Goal: Information Seeking & Learning: Learn about a topic

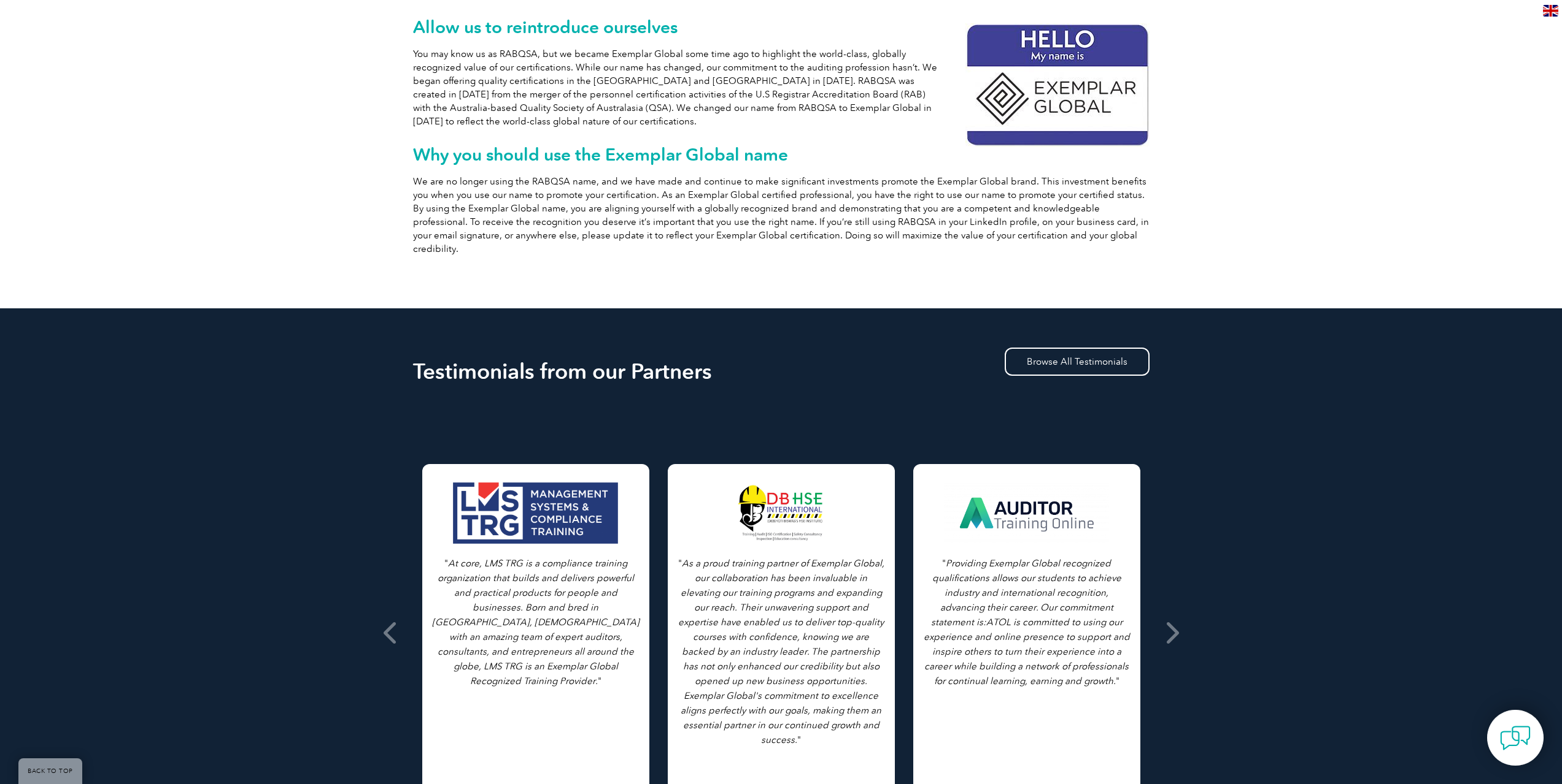
scroll to position [306, 0]
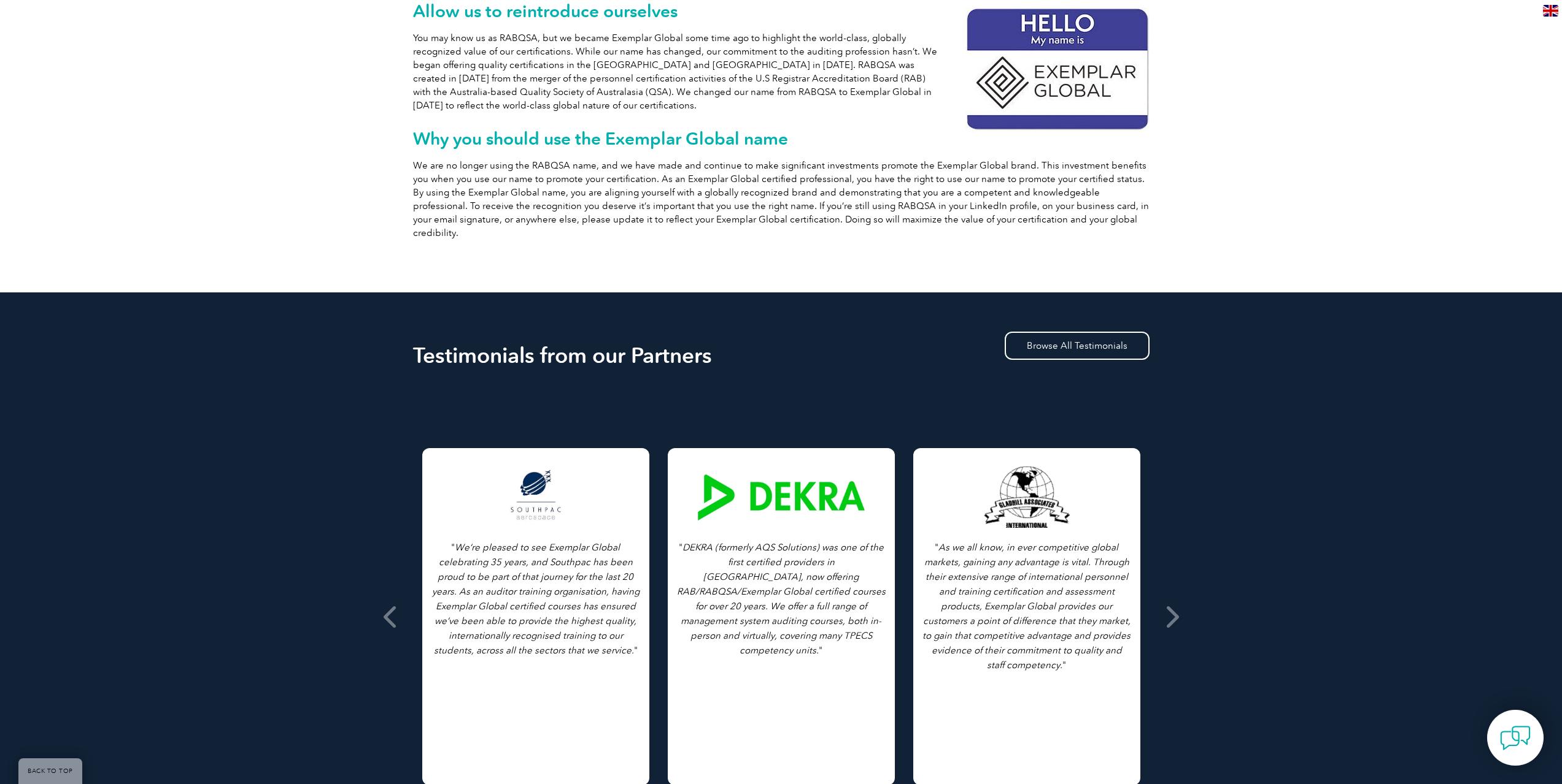
click at [797, 486] on div at bounding box center [781, 497] width 167 height 61
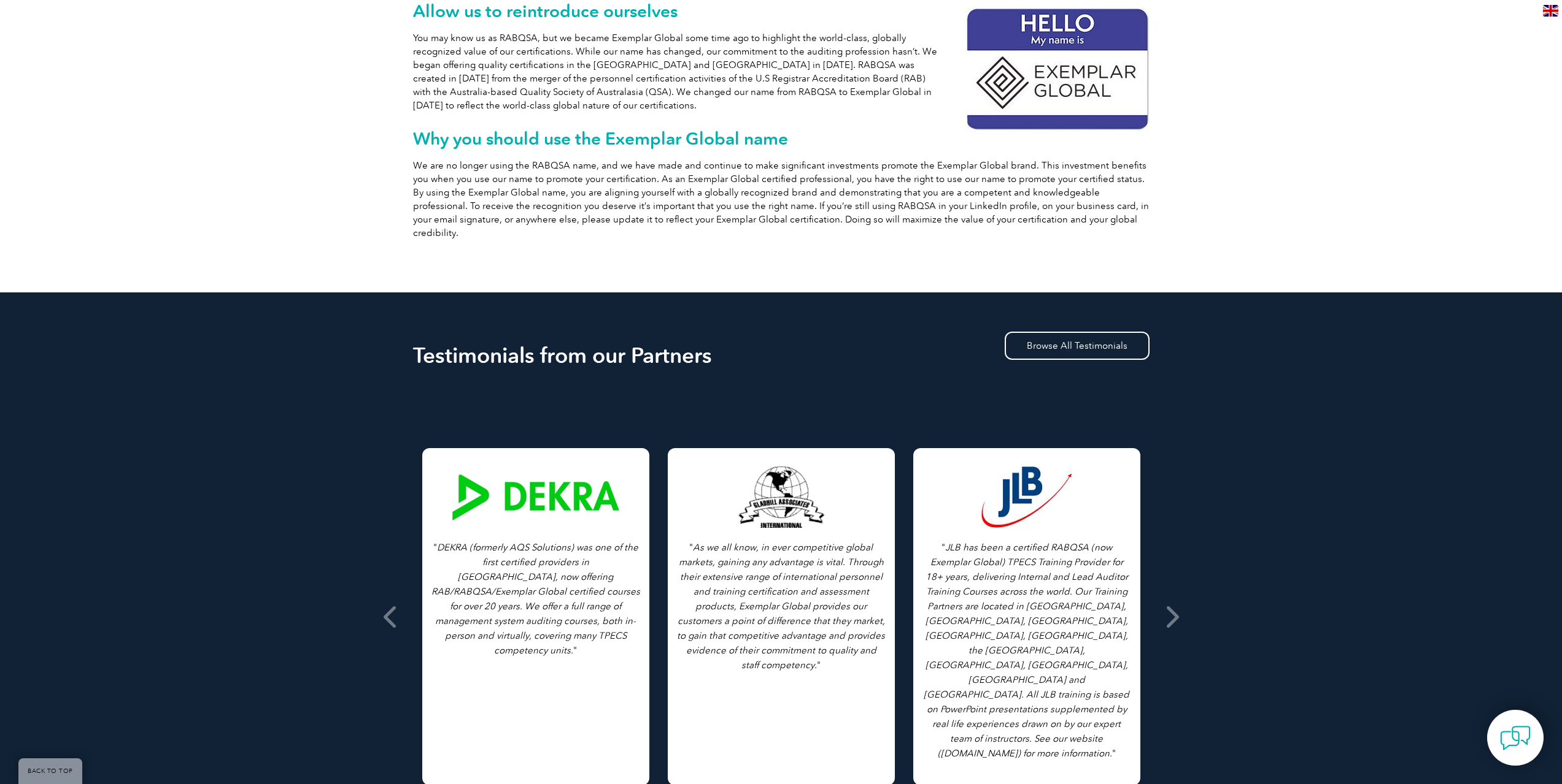
click at [592, 494] on div at bounding box center [535, 497] width 167 height 61
click at [518, 479] on div at bounding box center [535, 497] width 167 height 61
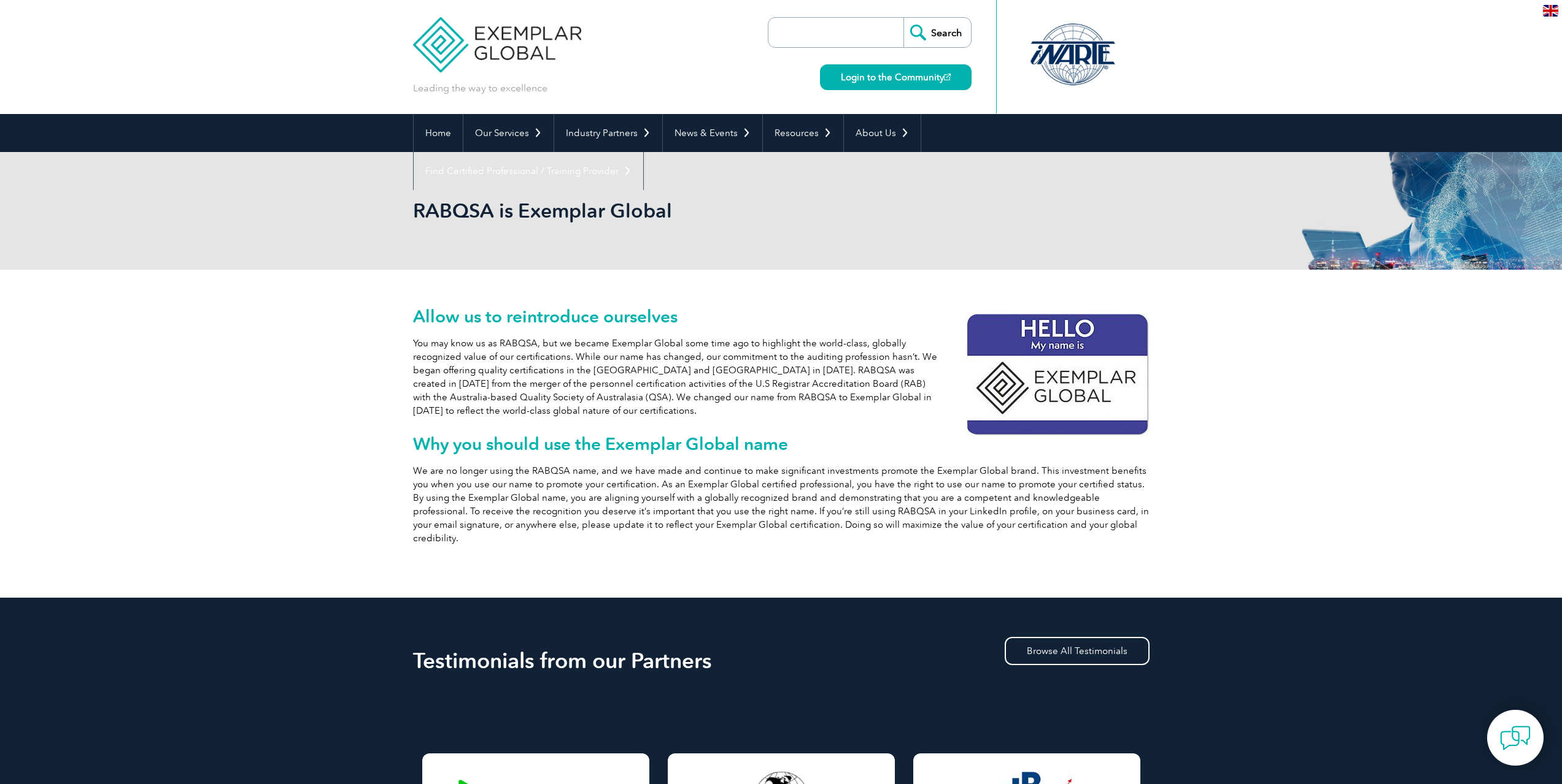
scroll to position [0, 0]
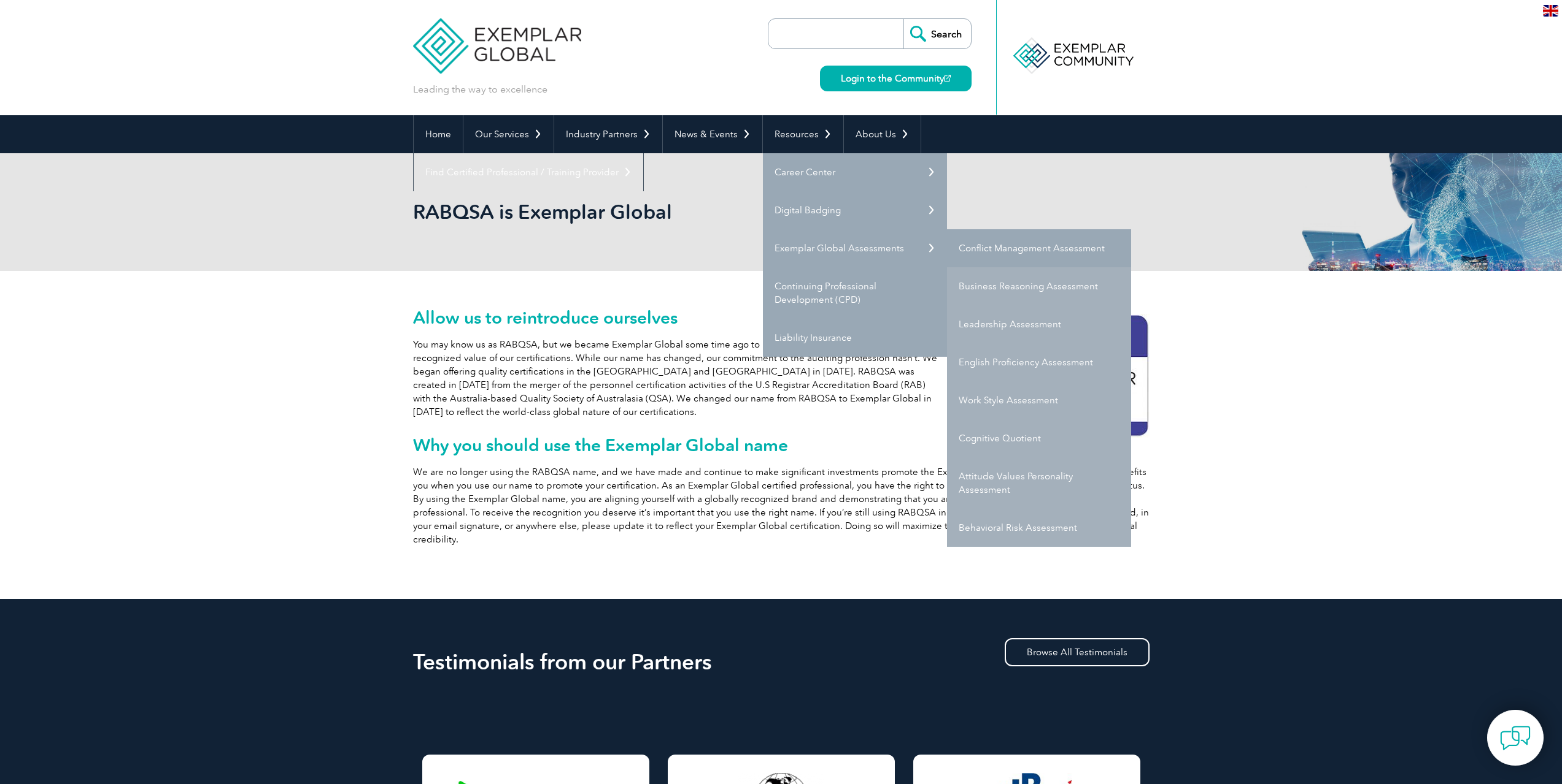
click at [992, 250] on link "Conflict Management Assessment" at bounding box center [1038, 249] width 184 height 38
click at [1014, 529] on link "Behavioral Risk Assessment" at bounding box center [1038, 528] width 184 height 38
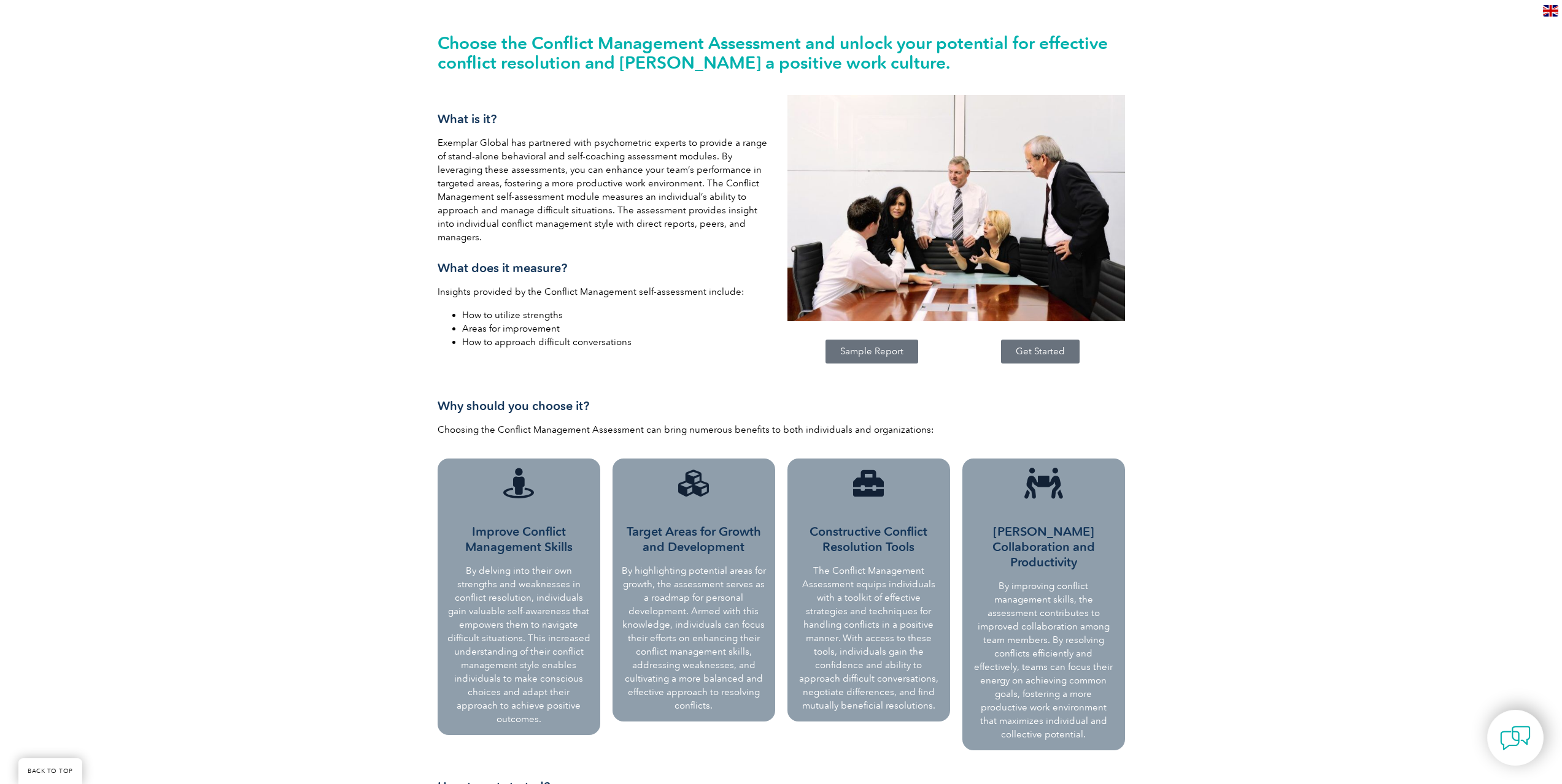
scroll to position [123, 0]
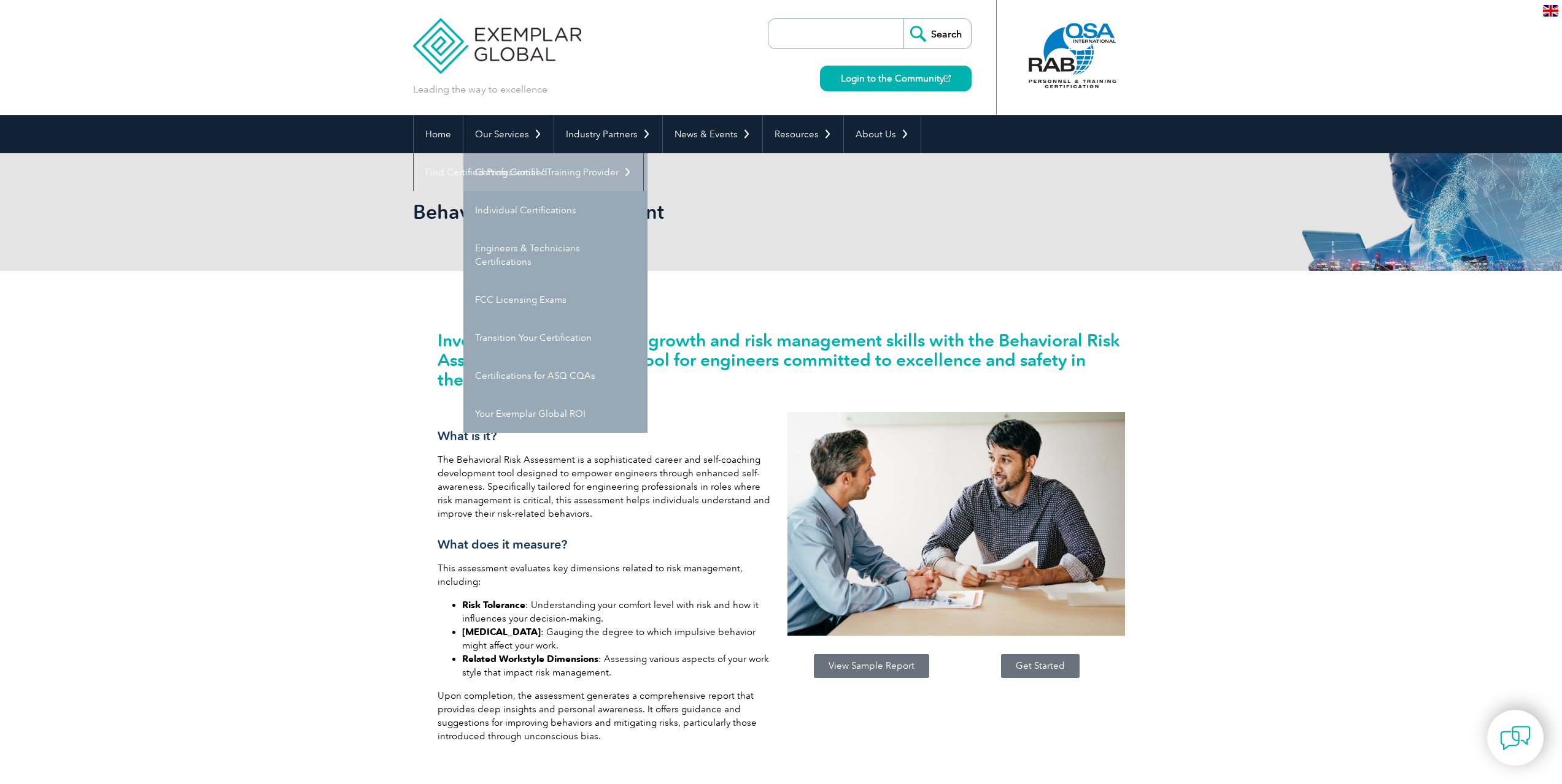
click at [525, 167] on link "Getting Certified" at bounding box center [555, 172] width 184 height 38
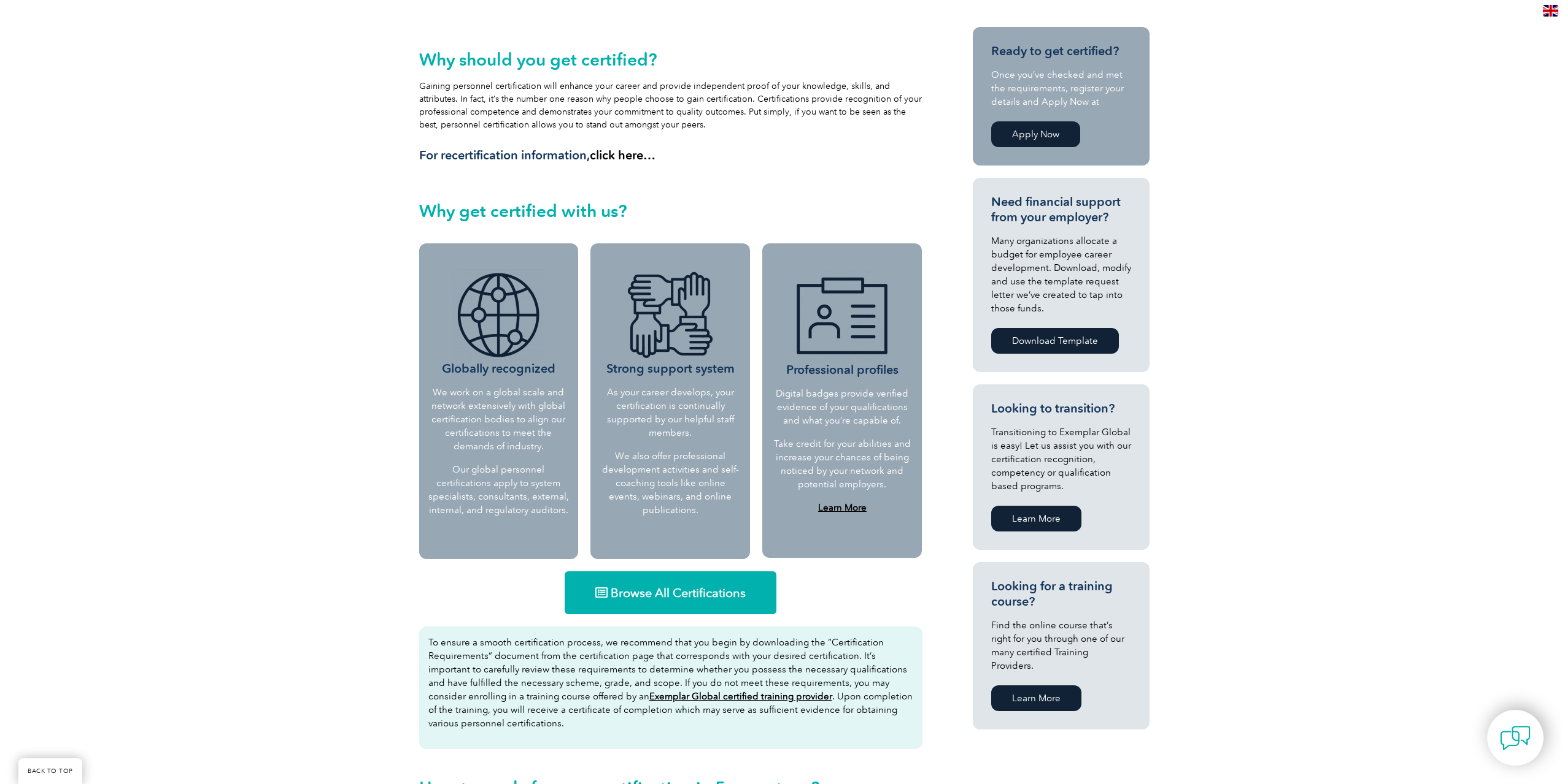
scroll to position [306, 0]
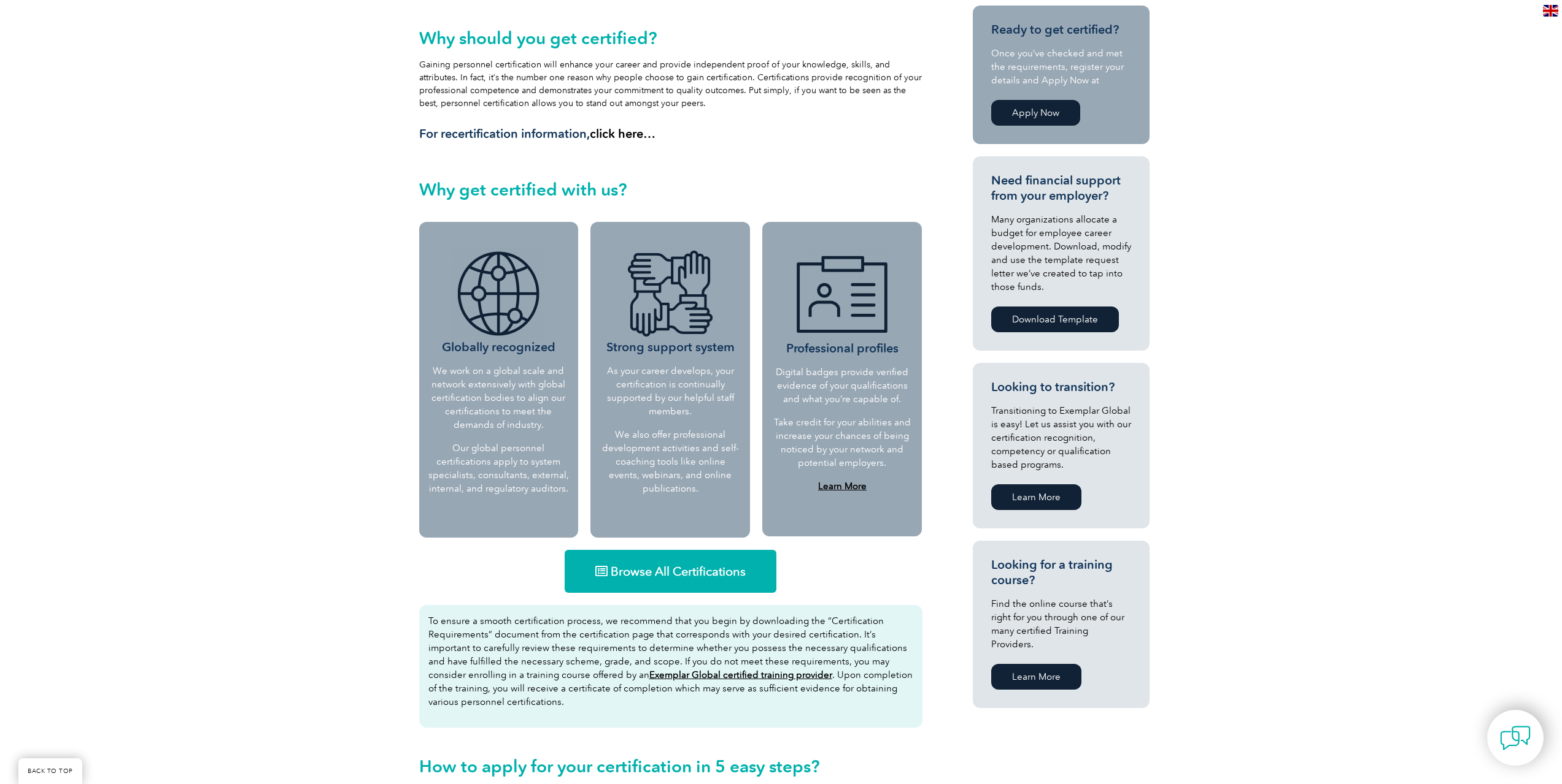
click at [1059, 317] on link "Download Template" at bounding box center [1054, 319] width 128 height 26
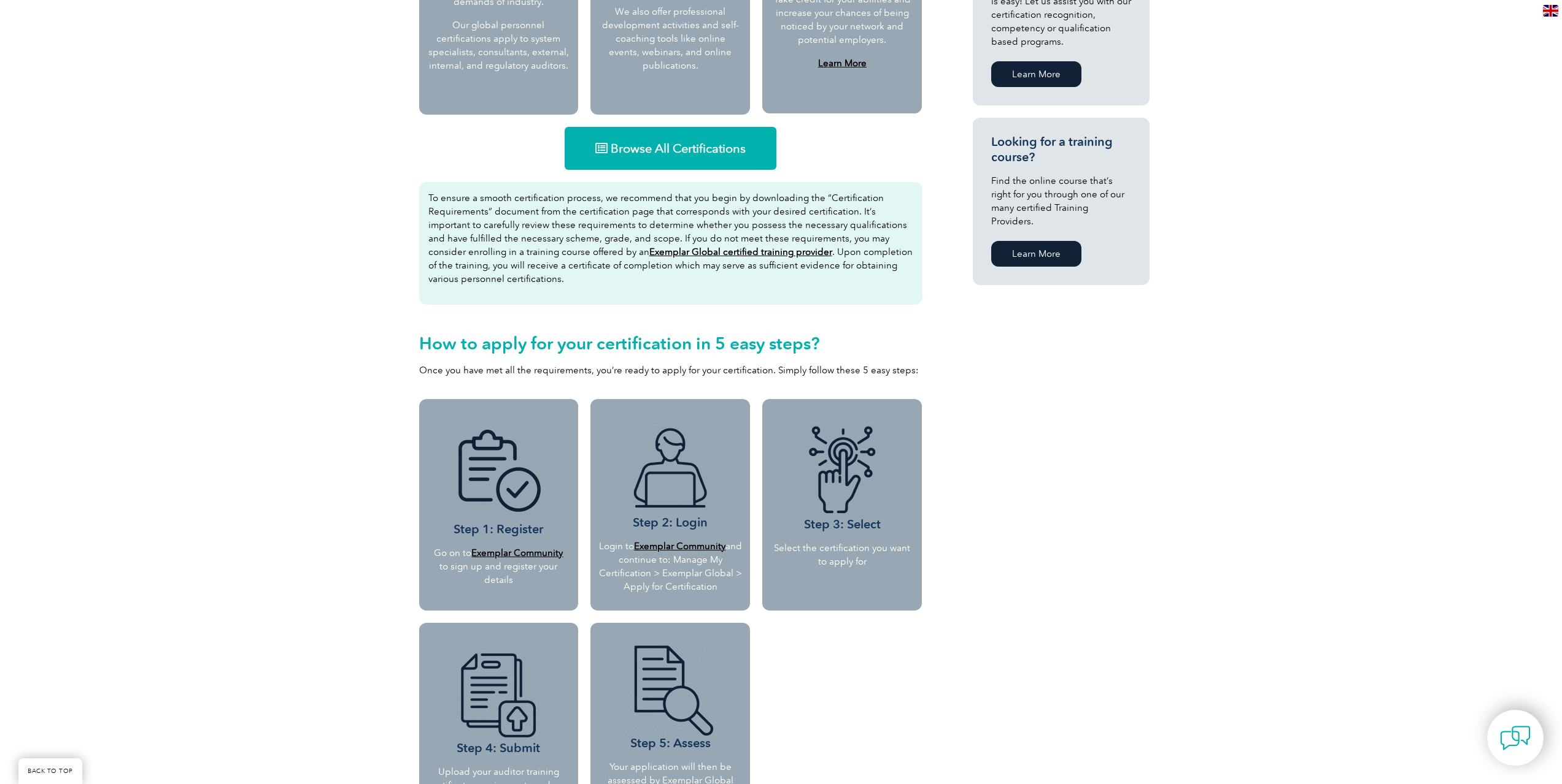
scroll to position [613, 0]
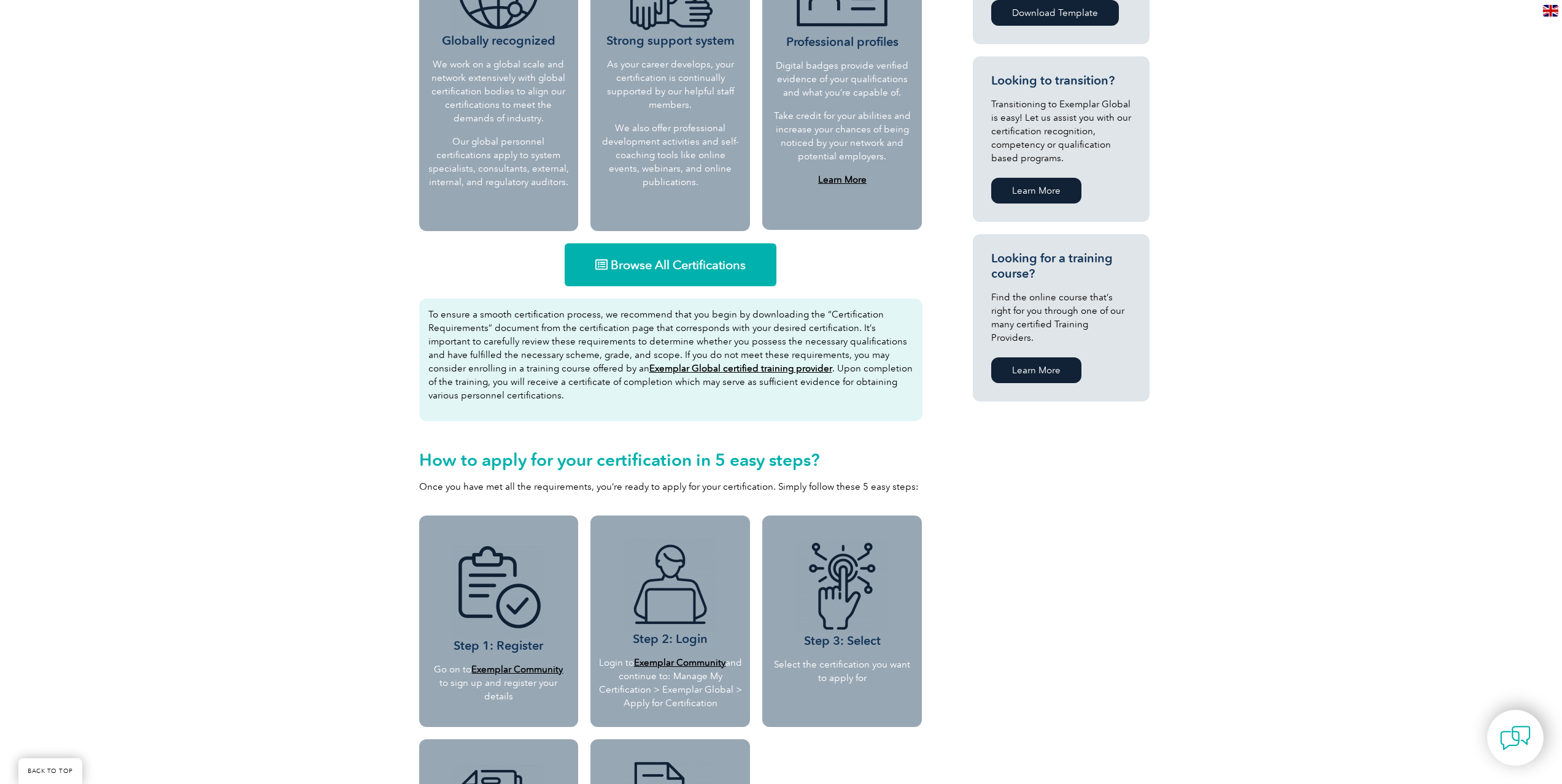
click at [661, 262] on span "Browse All Certifications" at bounding box center [677, 265] width 135 height 12
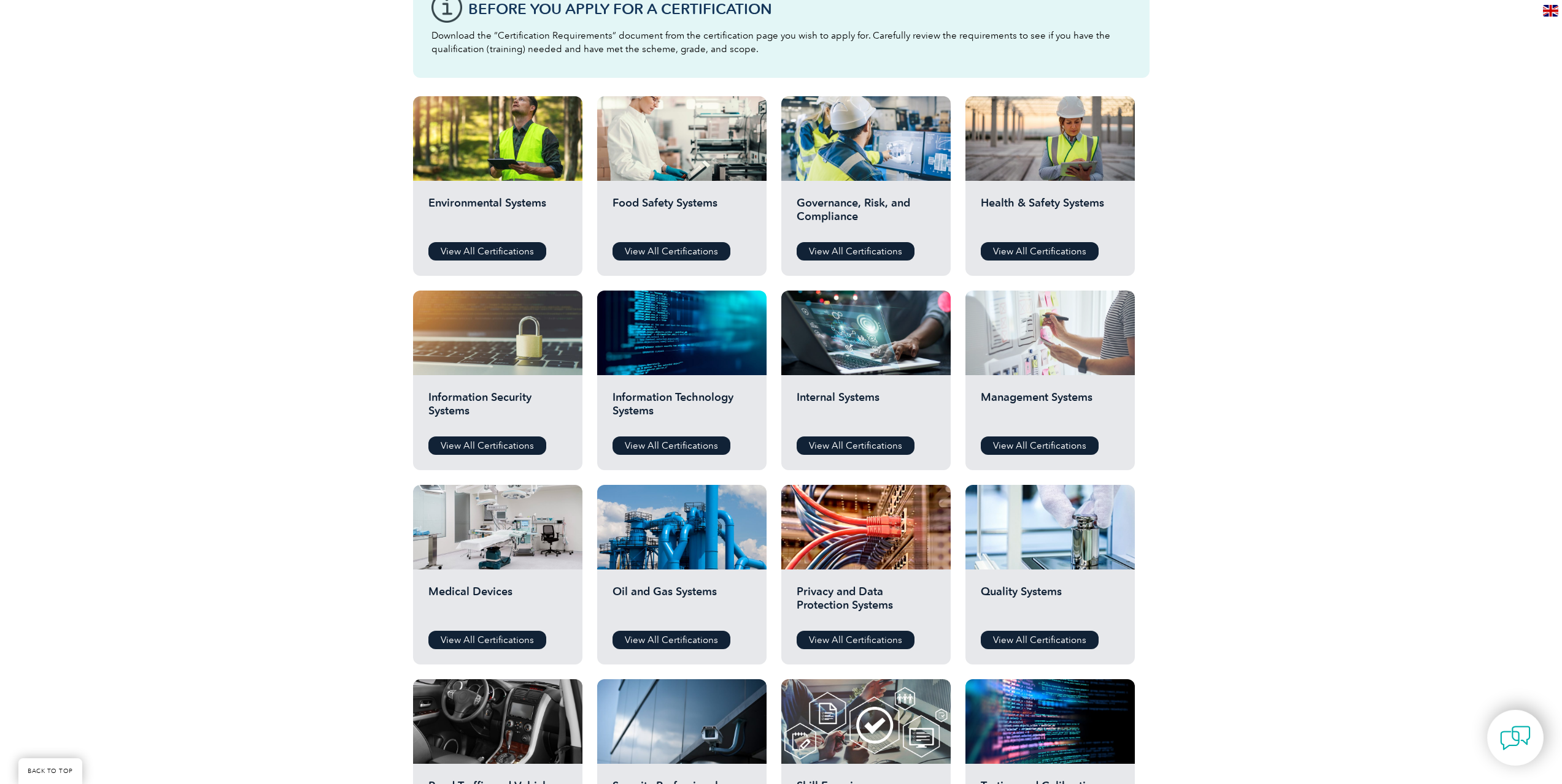
scroll to position [368, 0]
click at [1035, 252] on link "View All Certifications" at bounding box center [1039, 251] width 118 height 18
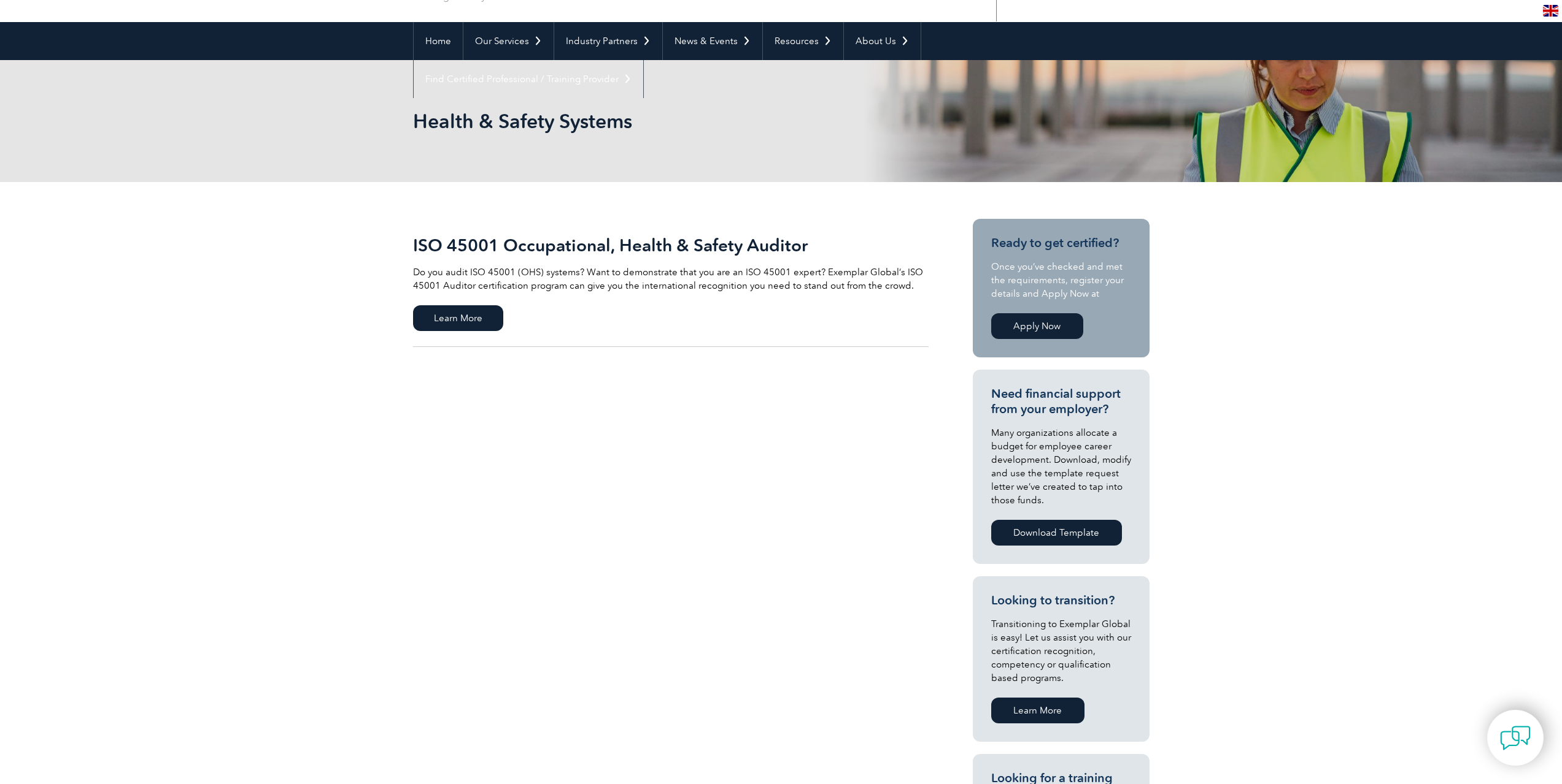
scroll to position [61, 0]
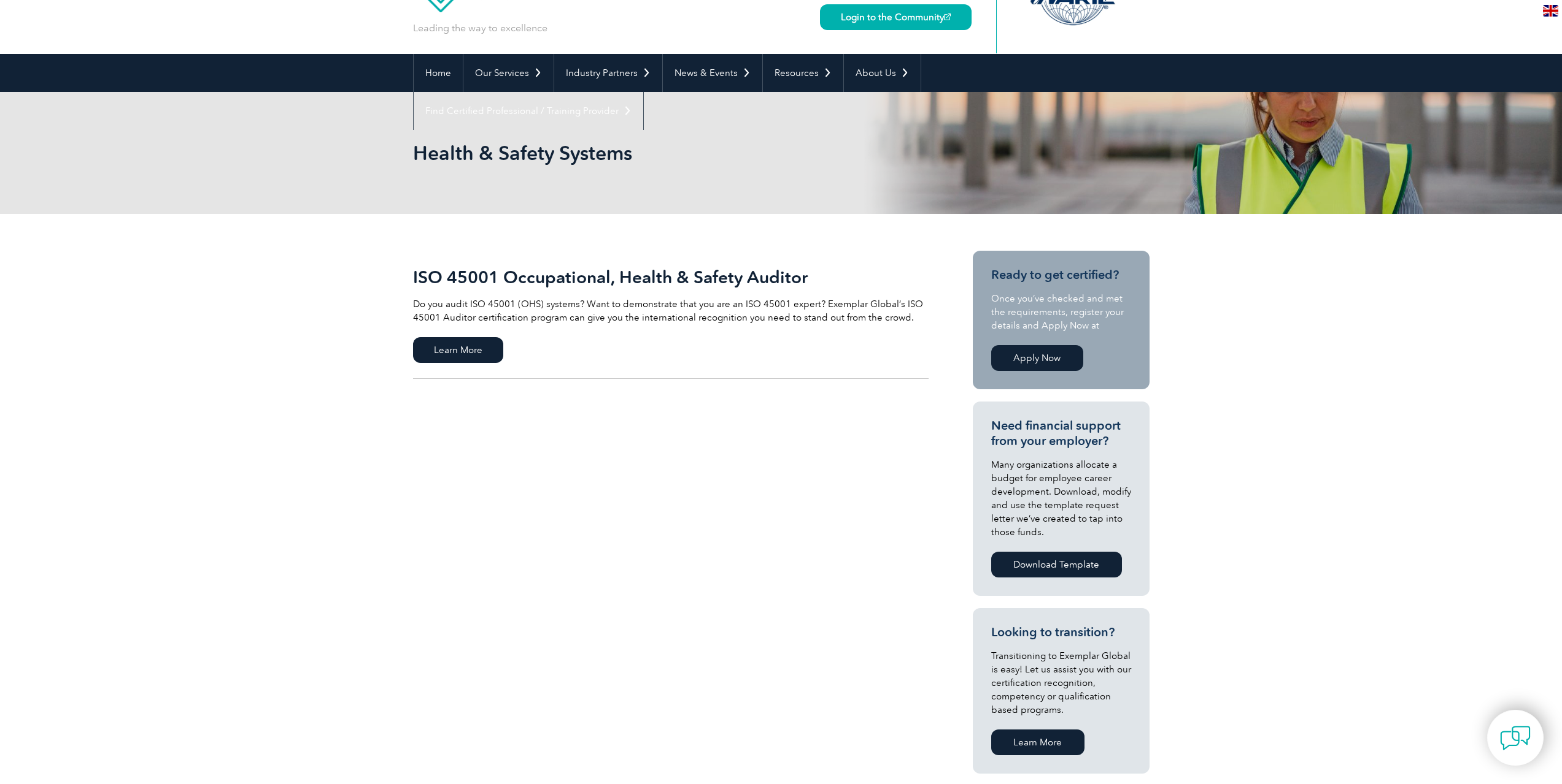
click at [1030, 358] on link "Apply Now" at bounding box center [1037, 358] width 92 height 26
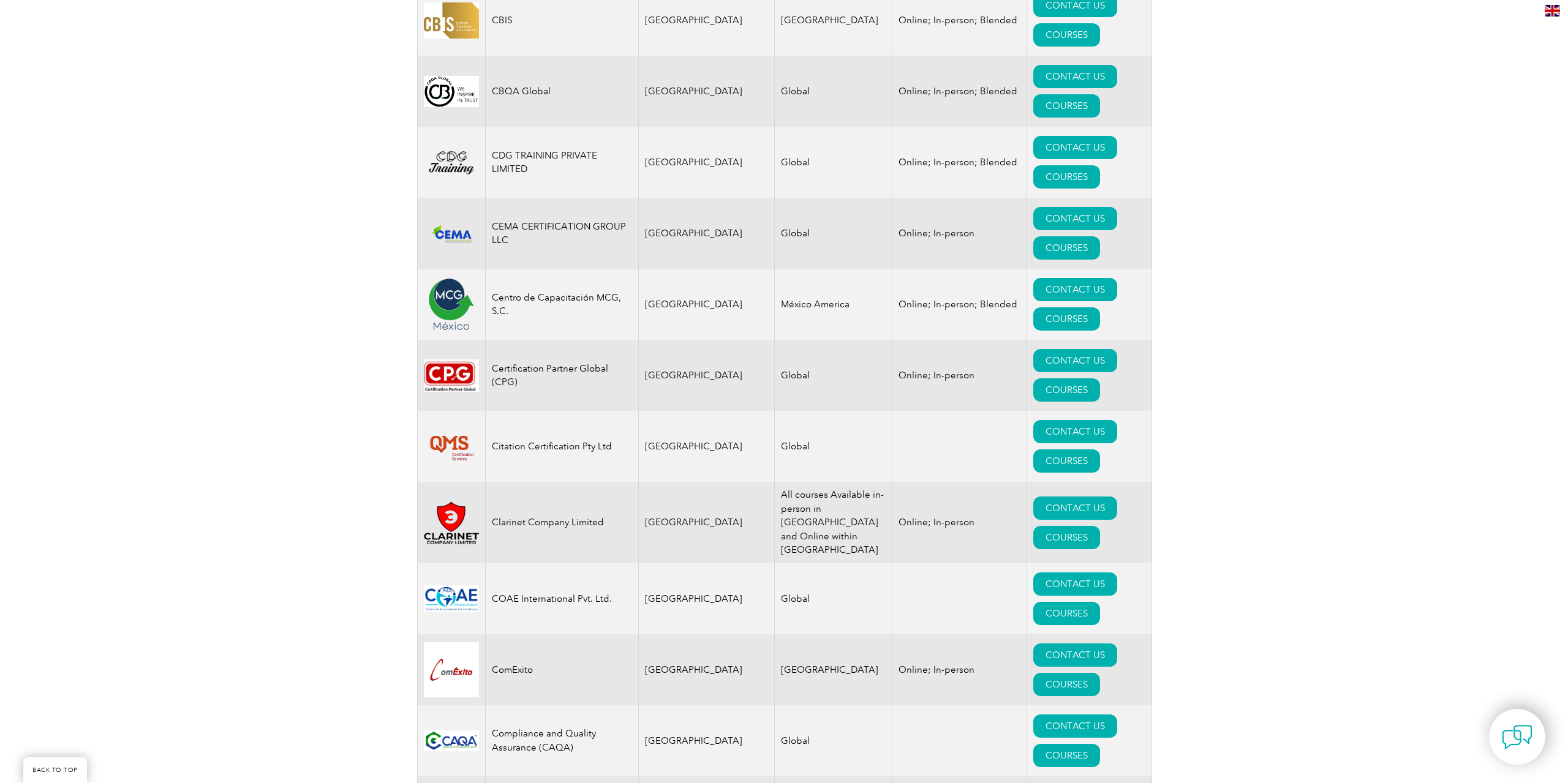
scroll to position [3736, 0]
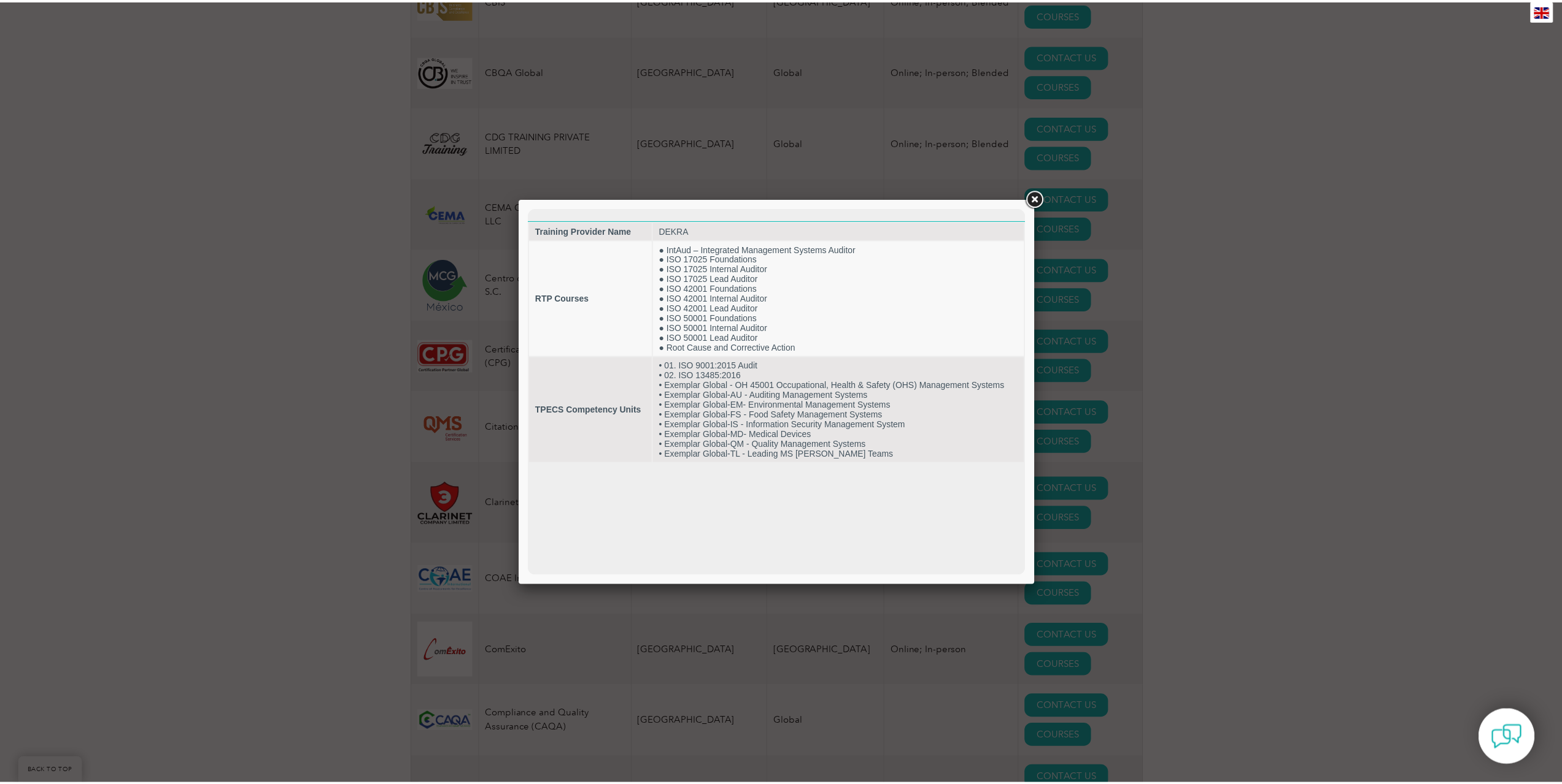
scroll to position [0, 0]
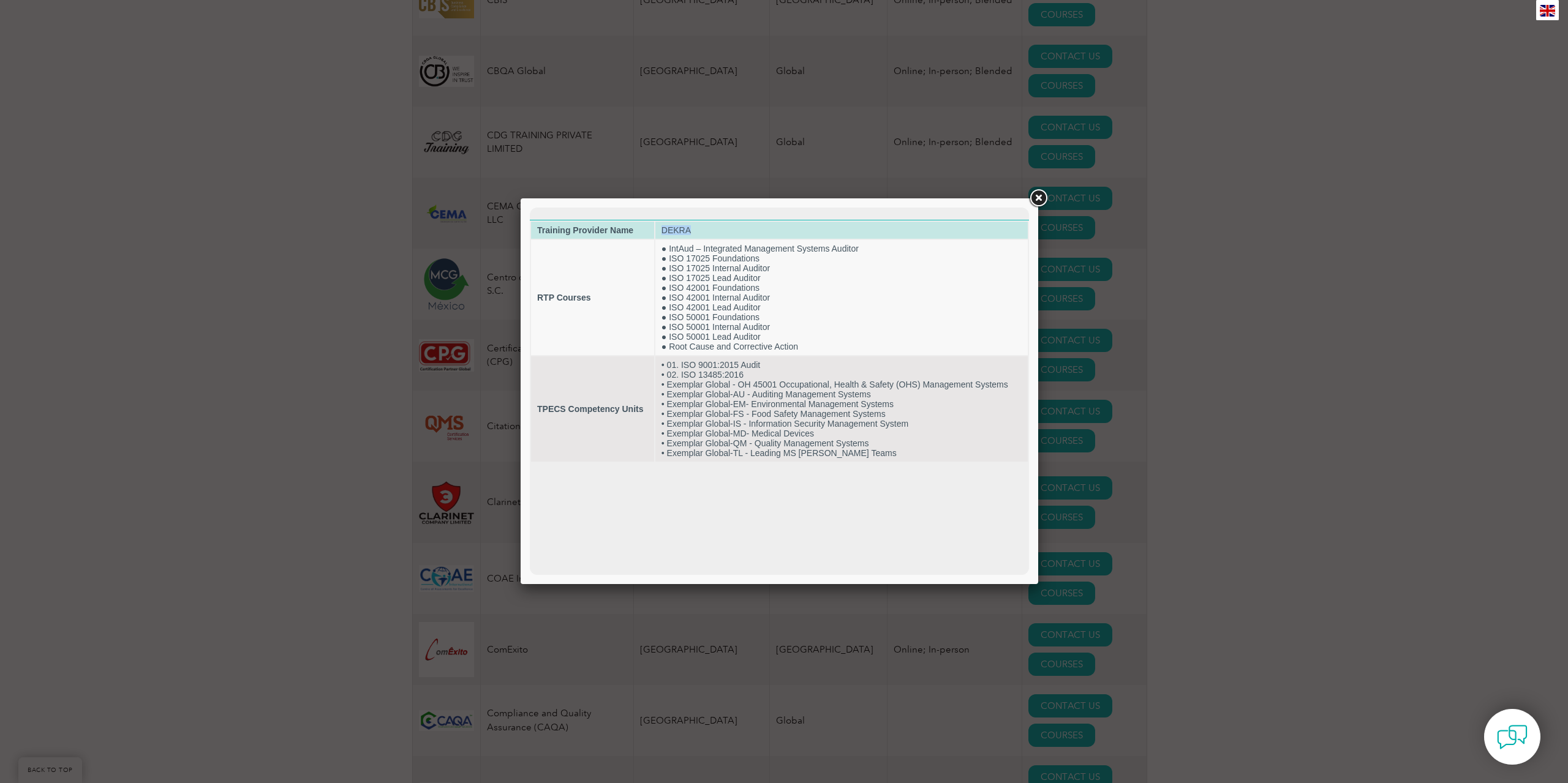
drag, startPoint x: 694, startPoint y: 229, endPoint x: 657, endPoint y: 230, distance: 37.0
click at [657, 230] on td "DEKRA" at bounding box center [841, 230] width 372 height 17
copy td "DEKRA"
click at [1040, 199] on link at bounding box center [1038, 198] width 22 height 22
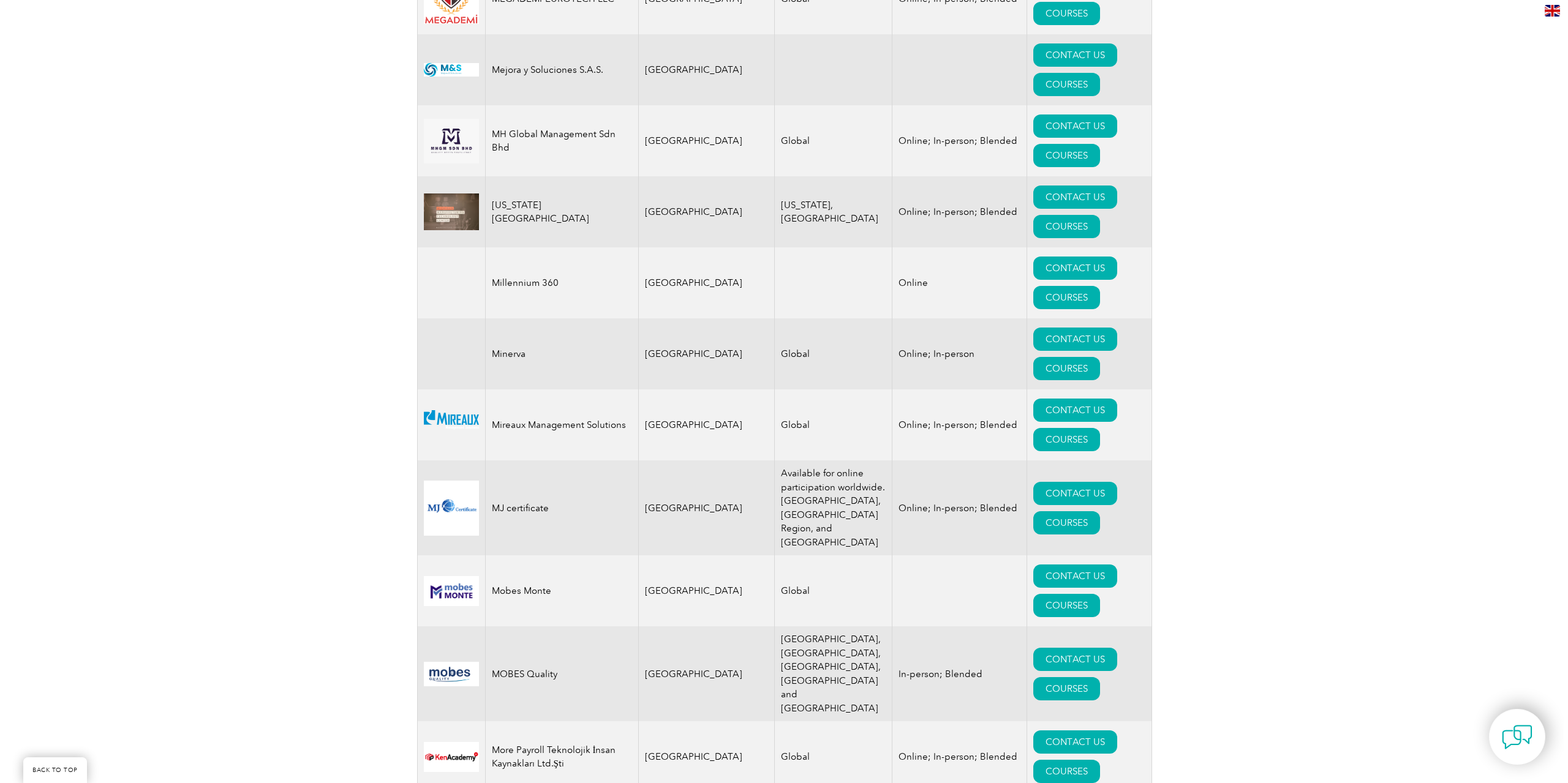
scroll to position [7043, 0]
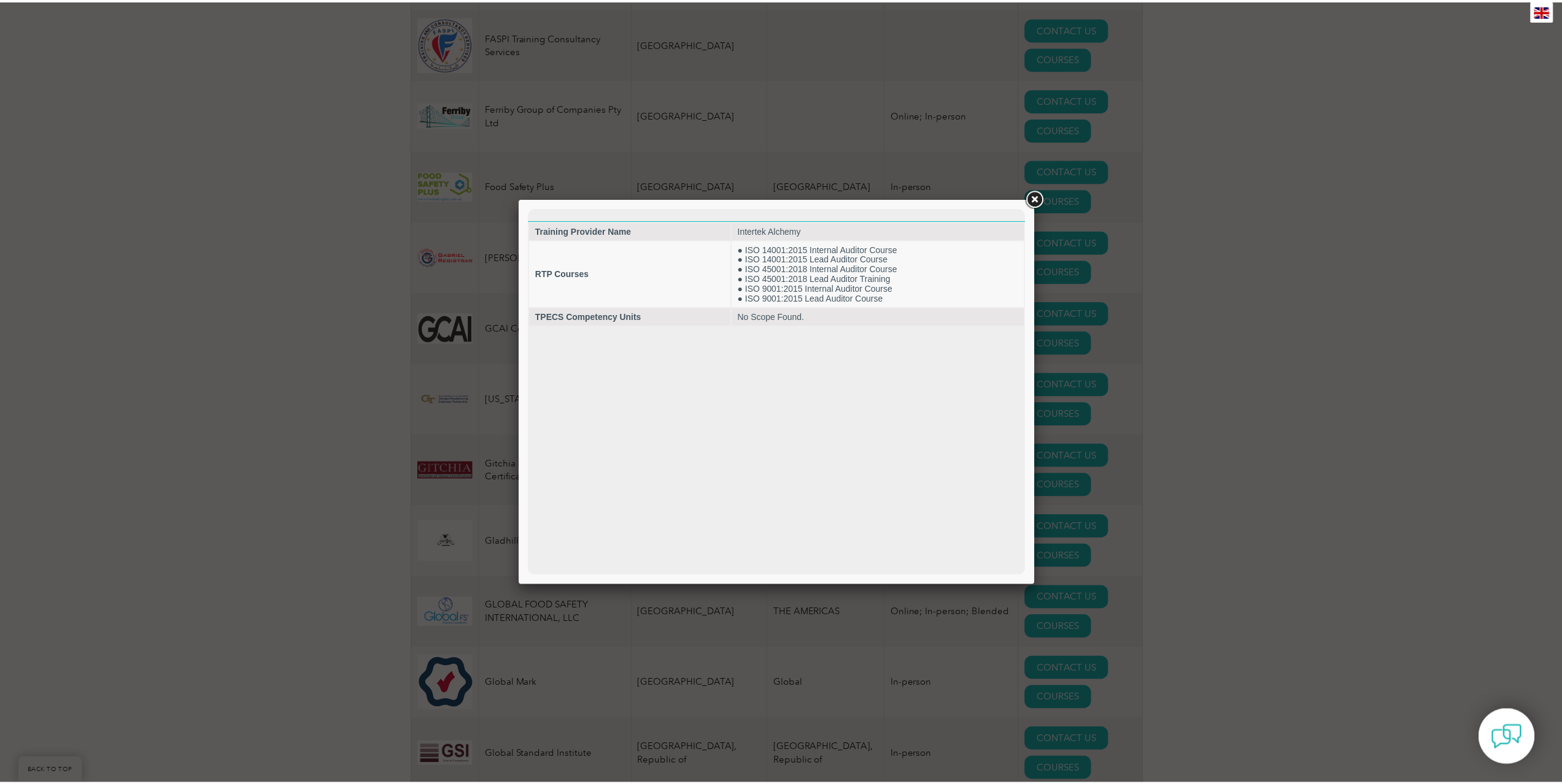
scroll to position [0, 0]
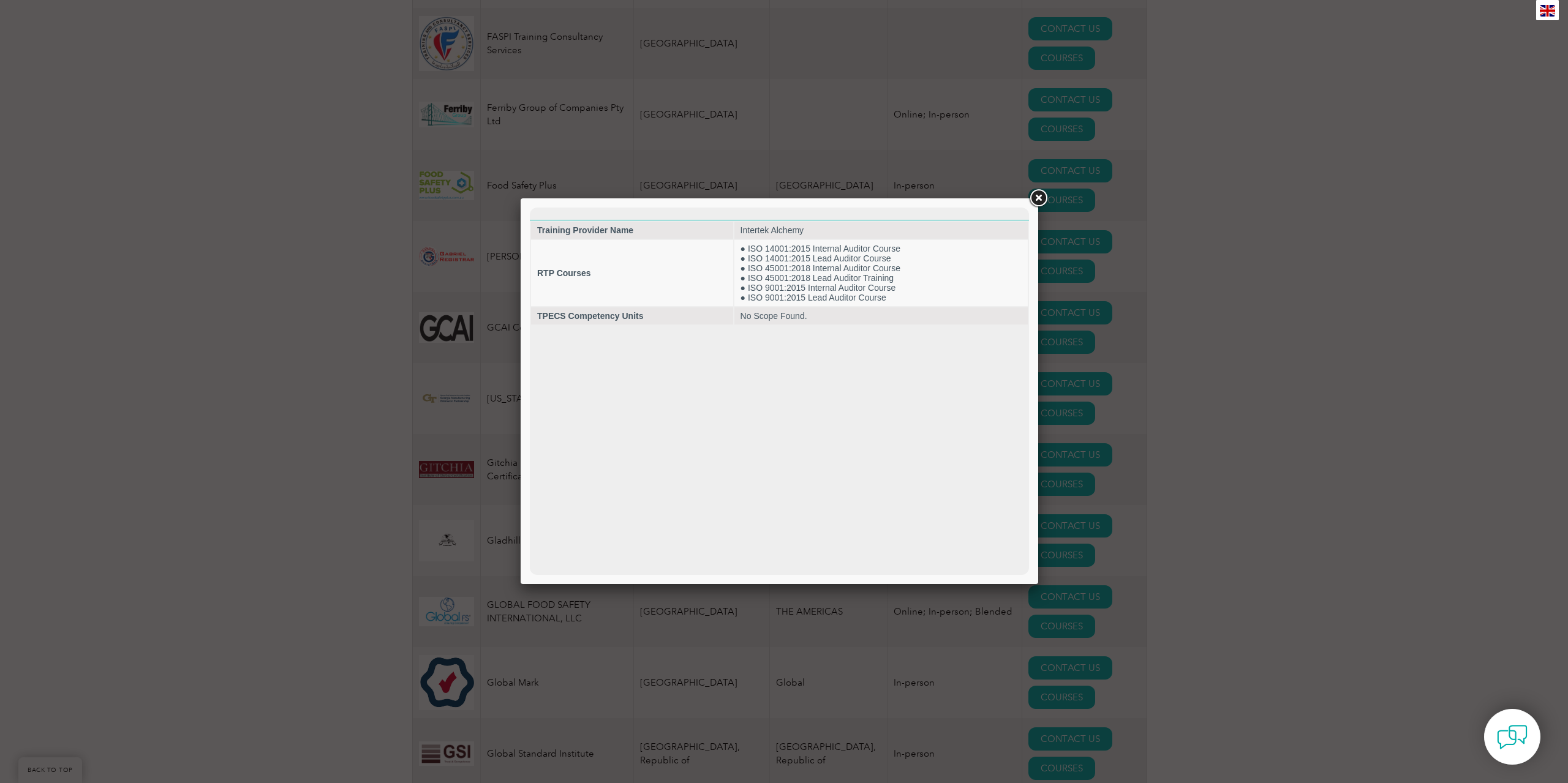
click at [1037, 194] on link at bounding box center [1038, 198] width 22 height 22
